Goal: Task Accomplishment & Management: Manage account settings

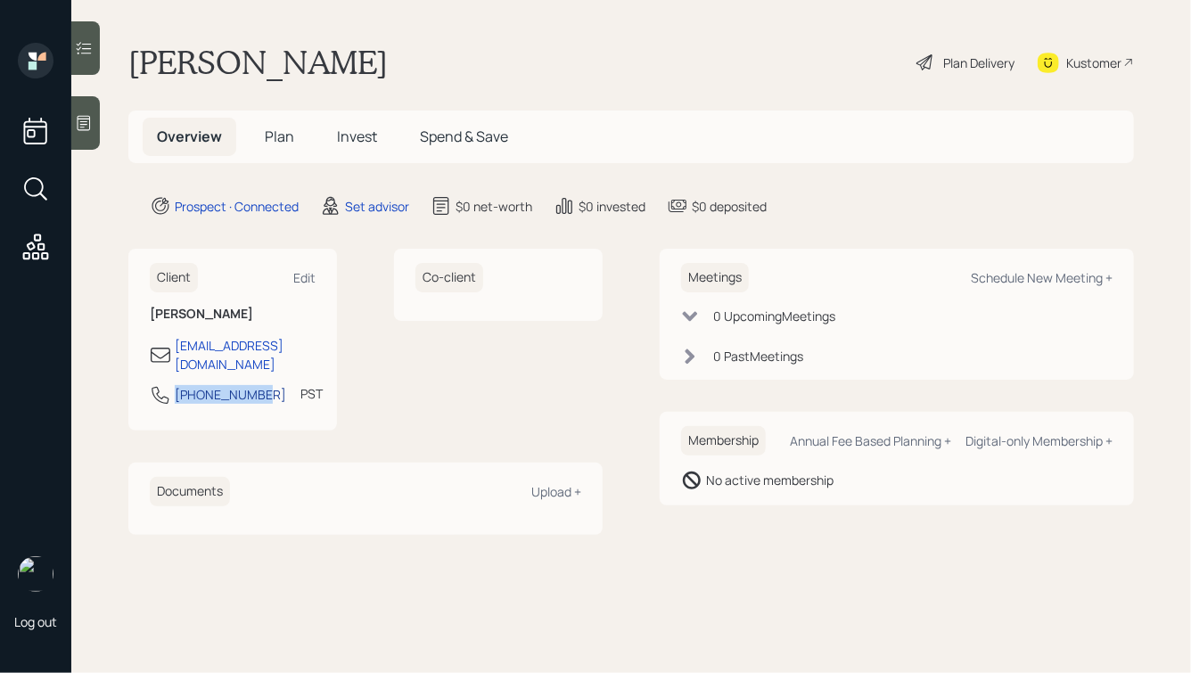
drag, startPoint x: 256, startPoint y: 380, endPoint x: 178, endPoint y: 382, distance: 77.6
click at [178, 385] on div "[PHONE_NUMBER]" at bounding box center [230, 394] width 111 height 19
select select "America/Los_Angeles"
drag, startPoint x: 260, startPoint y: 380, endPoint x: 172, endPoint y: 380, distance: 88.2
click at [172, 384] on div "916-862-5356 PST Currently 2:32 PM" at bounding box center [233, 400] width 166 height 32
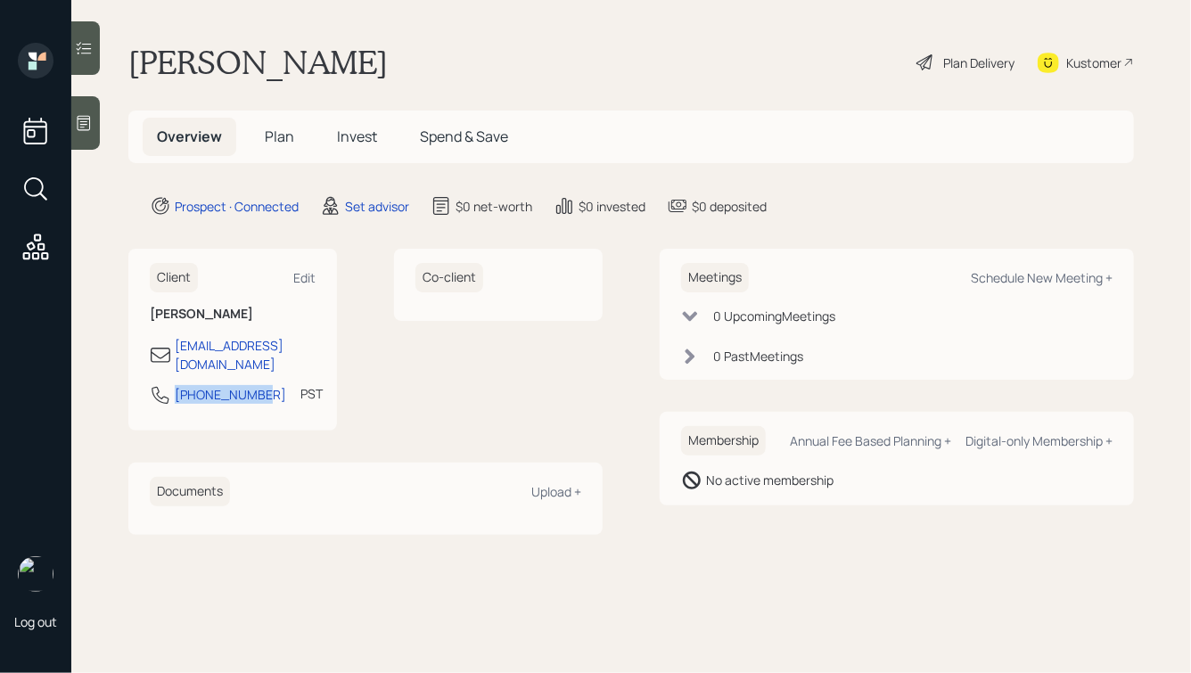
copy div "[PHONE_NUMBER]"
click at [1051, 279] on div "Schedule New Meeting +" at bounding box center [1042, 277] width 142 height 17
select select "round-robin"
